Goal: Task Accomplishment & Management: Use online tool/utility

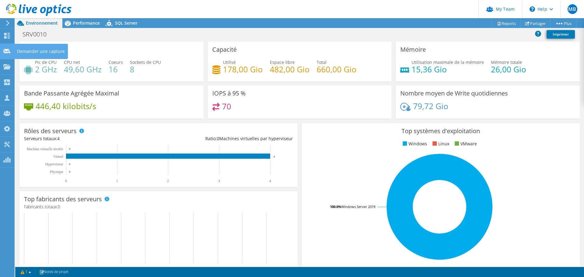
click at [9, 49] on icon at bounding box center [6, 51] width 7 height 6
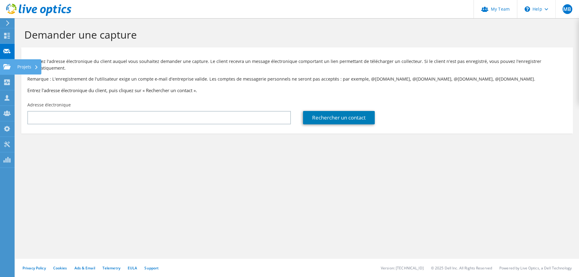
click at [9, 67] on use at bounding box center [6, 66] width 7 height 5
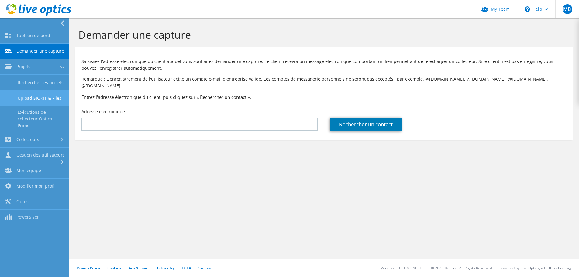
click at [40, 100] on link "Upload SIOKIT & Files" at bounding box center [34, 98] width 69 height 16
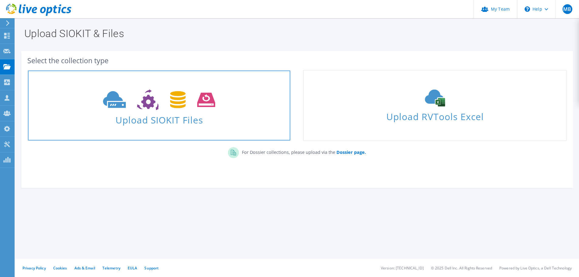
click at [163, 116] on span "Upload SIOKIT Files" at bounding box center [159, 118] width 262 height 13
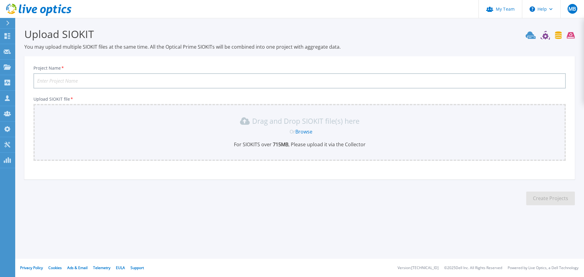
click at [82, 83] on input "Project Name *" at bounding box center [299, 80] width 532 height 15
type input "EHPAD LES GRES FLAMMES"
click at [303, 130] on link "Browse" at bounding box center [303, 131] width 17 height 7
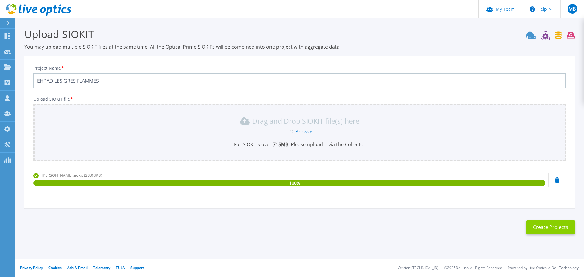
click at [546, 228] on button "Create Projects" at bounding box center [550, 227] width 49 height 14
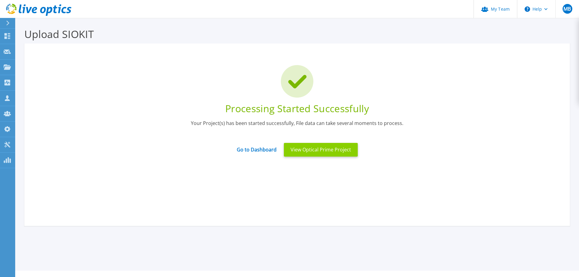
click at [318, 150] on button "View Optical Prime Project" at bounding box center [321, 150] width 74 height 14
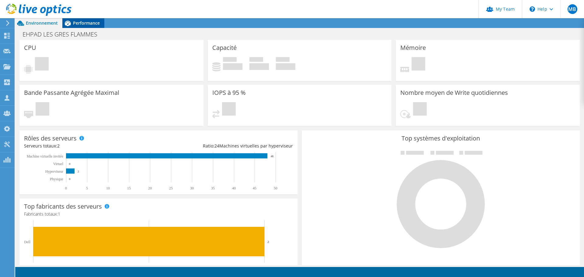
click at [92, 24] on span "Performance" at bounding box center [86, 23] width 27 height 6
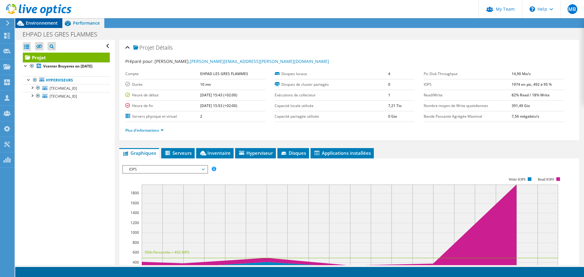
click at [50, 22] on span "Environnement" at bounding box center [42, 23] width 32 height 6
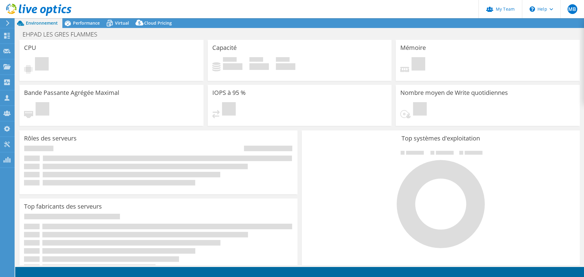
select select "USD"
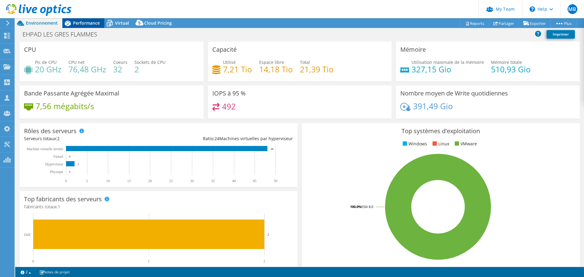
click at [84, 22] on span "Performance" at bounding box center [86, 23] width 27 height 6
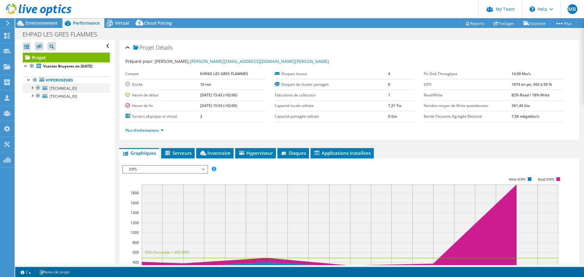
click at [33, 88] on div at bounding box center [32, 87] width 6 height 6
click at [33, 126] on div at bounding box center [32, 125] width 6 height 6
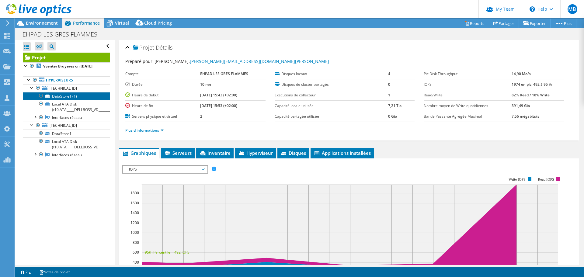
click at [60, 96] on link "DataStore1 (1)" at bounding box center [66, 96] width 87 height 8
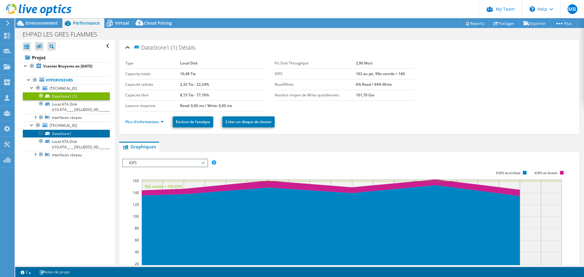
click at [56, 134] on link "DataStore1" at bounding box center [66, 133] width 87 height 8
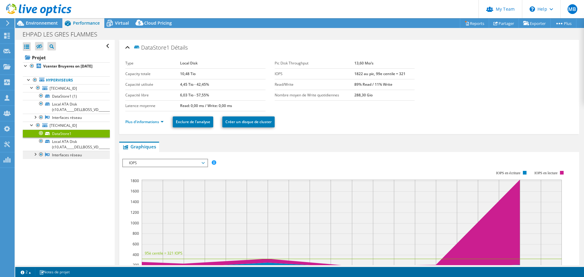
click at [44, 154] on link "Interfaces réseau" at bounding box center [66, 155] width 87 height 8
click at [65, 157] on link "Interfaces réseau" at bounding box center [66, 155] width 87 height 8
click at [36, 155] on div at bounding box center [35, 154] width 6 height 6
click at [60, 163] on link "vmnic0" at bounding box center [66, 163] width 87 height 8
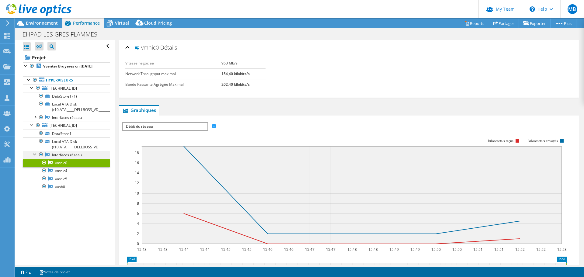
click at [33, 155] on div at bounding box center [35, 154] width 6 height 6
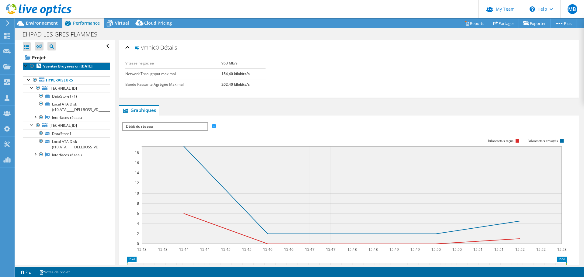
click at [50, 65] on b "Vcenter Bruyeres on [DATE]" at bounding box center [67, 66] width 49 height 5
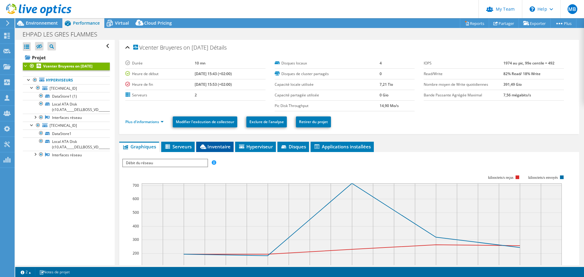
click at [215, 146] on span "Inventaire" at bounding box center [214, 146] width 31 height 6
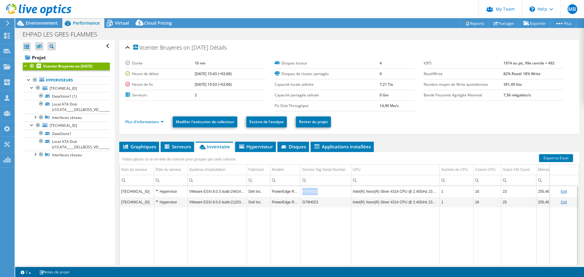
copy td "H79H0Z3"
drag, startPoint x: 317, startPoint y: 192, endPoint x: 303, endPoint y: 192, distance: 14.0
click at [303, 192] on td "H79H0Z3" at bounding box center [325, 191] width 50 height 11
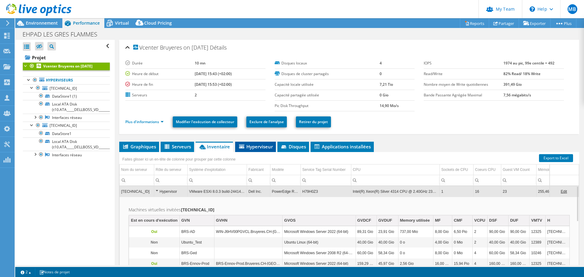
click at [257, 146] on span "Hyperviseur" at bounding box center [255, 146] width 35 height 6
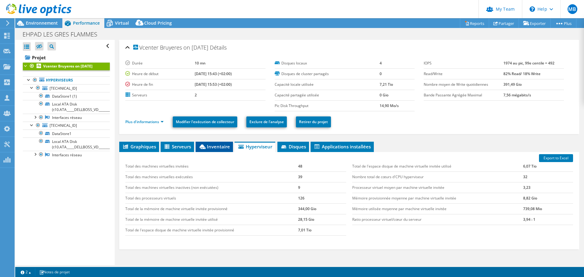
click at [219, 146] on span "Inventaire" at bounding box center [213, 146] width 31 height 6
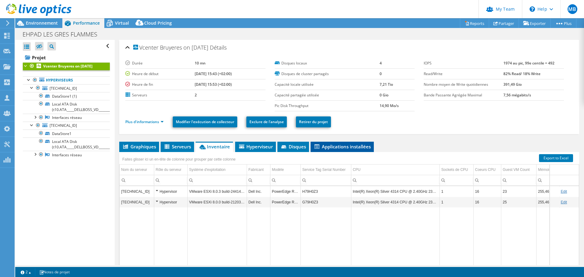
click at [332, 143] on li "Applications installées" at bounding box center [341, 147] width 63 height 10
